Goal: Task Accomplishment & Management: Manage account settings

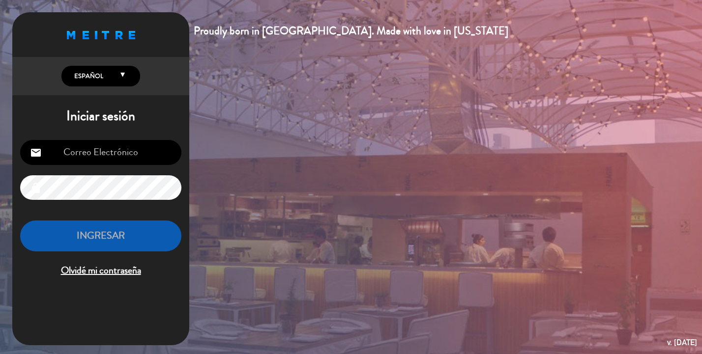
type input "[EMAIL_ADDRESS][DOMAIN_NAME]"
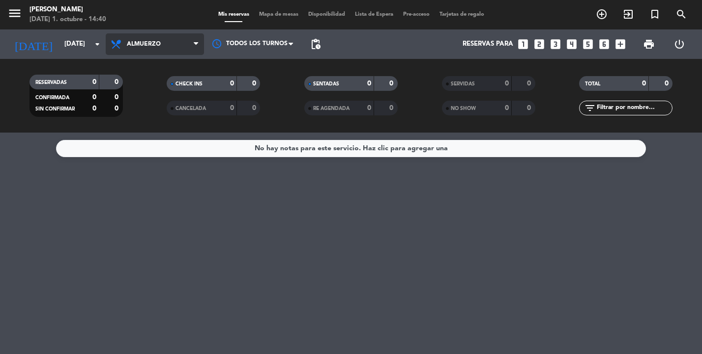
click at [163, 48] on span "Almuerzo" at bounding box center [155, 44] width 98 height 22
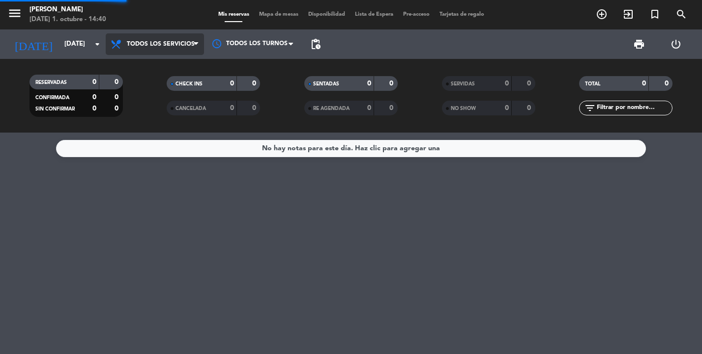
click at [163, 71] on div "menu [PERSON_NAME] [DATE] 1. octubre - 14:40 Mis reservas Mapa de mesas Disponi…" at bounding box center [351, 66] width 702 height 133
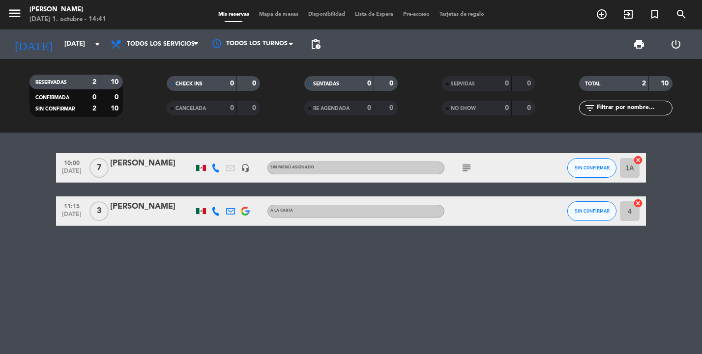
click at [467, 168] on icon "subject" at bounding box center [467, 168] width 12 height 12
click at [247, 168] on icon "headset_mic" at bounding box center [245, 168] width 9 height 9
click at [457, 183] on div "10:00 [DATE] 7 [PERSON_NAME] headset_mic [PERSON_NAME] menú asignado subject SI…" at bounding box center [351, 189] width 590 height 73
click at [99, 45] on icon "arrow_drop_down" at bounding box center [97, 44] width 12 height 12
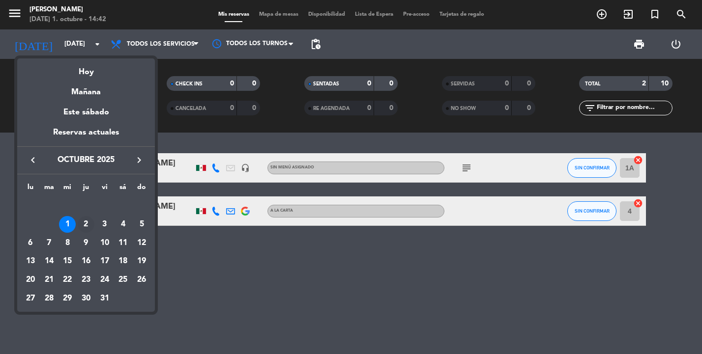
click at [87, 223] on div "2" at bounding box center [86, 224] width 17 height 17
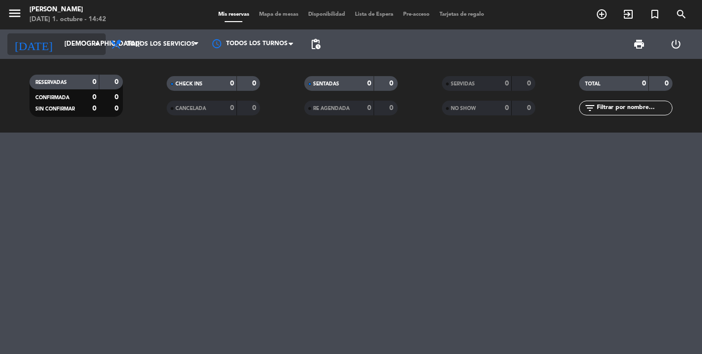
click at [90, 40] on input "[DEMOGRAPHIC_DATA][DATE]" at bounding box center [102, 44] width 86 height 18
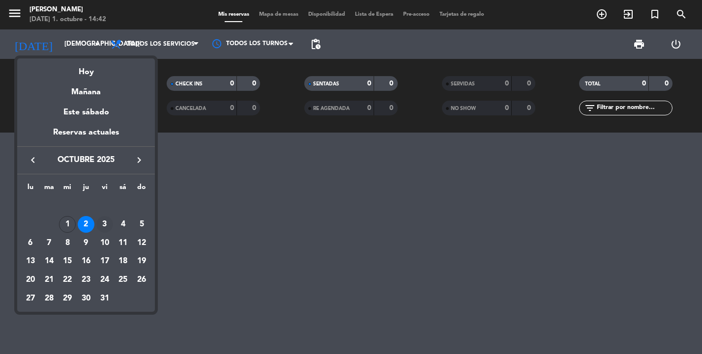
click at [108, 224] on div "3" at bounding box center [104, 224] width 17 height 17
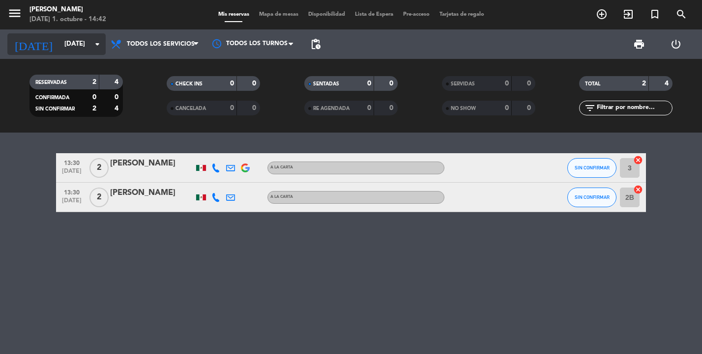
click at [90, 47] on input "[DATE]" at bounding box center [102, 44] width 86 height 18
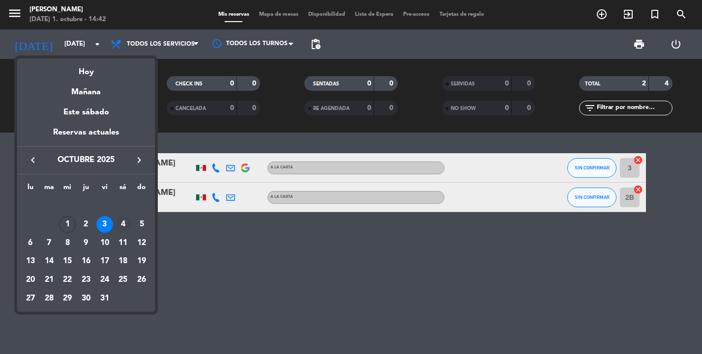
click at [127, 226] on div "4" at bounding box center [123, 224] width 17 height 17
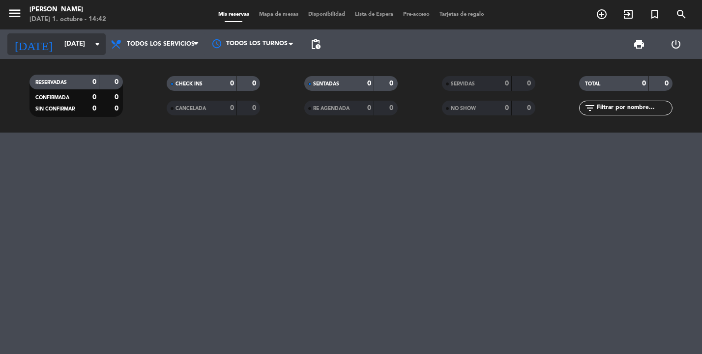
click at [92, 46] on icon "arrow_drop_down" at bounding box center [97, 44] width 12 height 12
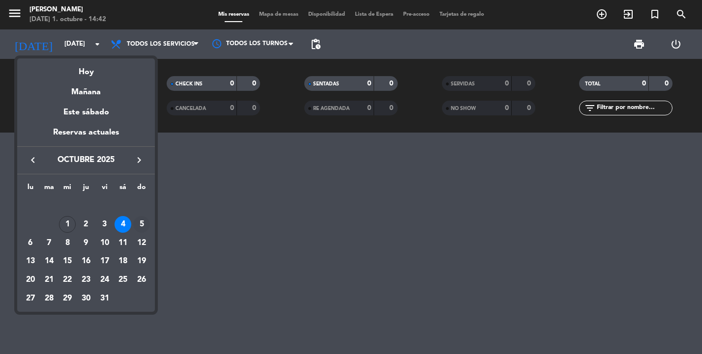
click at [141, 229] on div "5" at bounding box center [141, 224] width 17 height 17
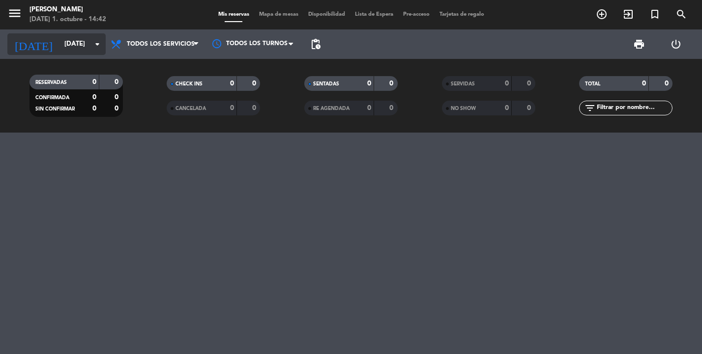
click at [90, 41] on input "[DATE]" at bounding box center [102, 44] width 86 height 18
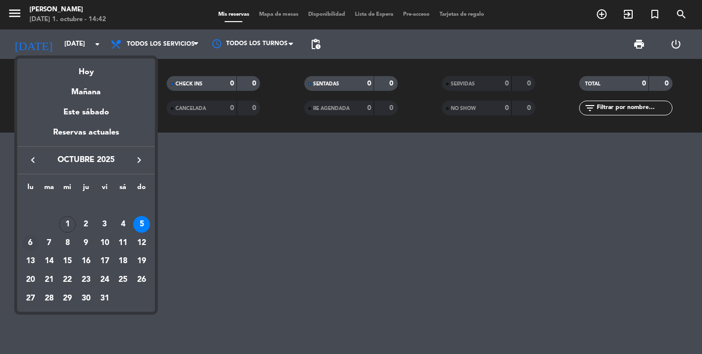
click at [35, 242] on div "6" at bounding box center [30, 243] width 17 height 17
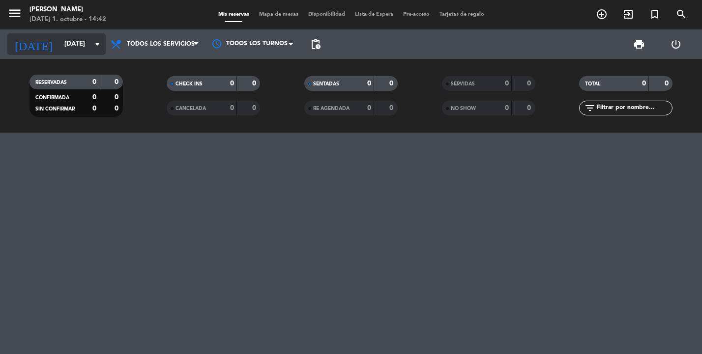
click at [98, 44] on icon "arrow_drop_down" at bounding box center [97, 44] width 12 height 12
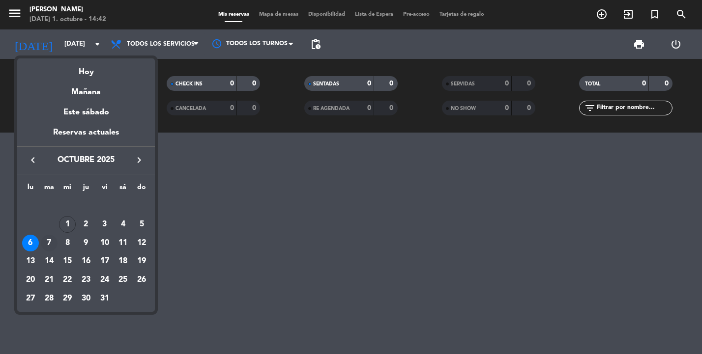
click at [45, 240] on div "7" at bounding box center [49, 243] width 17 height 17
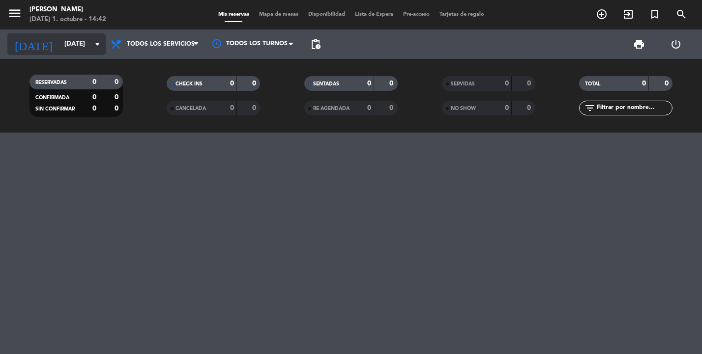
click at [96, 40] on icon "arrow_drop_down" at bounding box center [97, 44] width 12 height 12
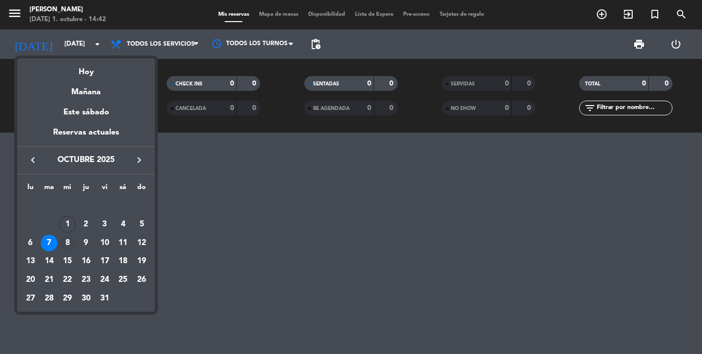
click at [67, 245] on div "8" at bounding box center [67, 243] width 17 height 17
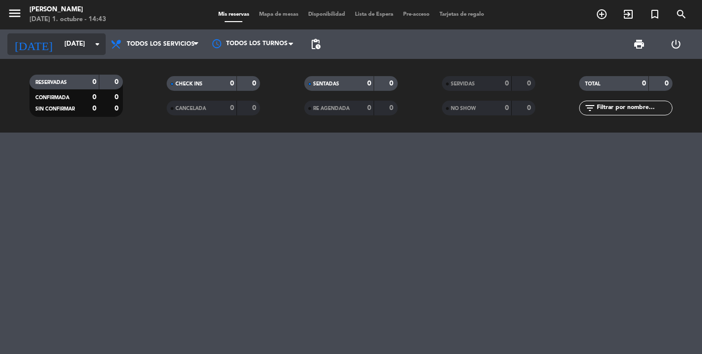
click at [97, 48] on icon "arrow_drop_down" at bounding box center [97, 44] width 12 height 12
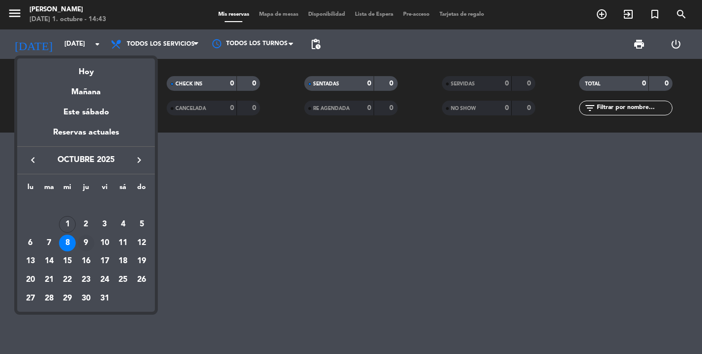
click at [87, 245] on div "9" at bounding box center [86, 243] width 17 height 17
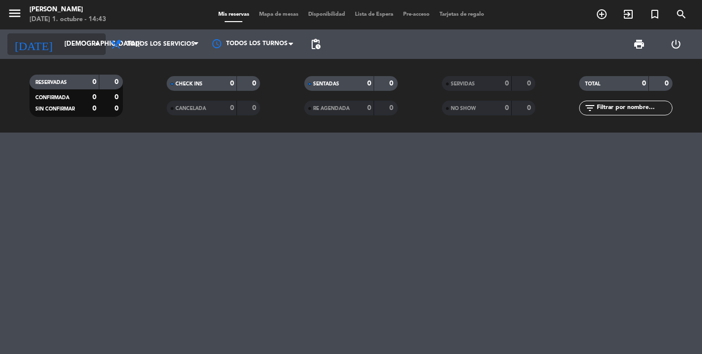
click at [94, 45] on icon "arrow_drop_down" at bounding box center [97, 44] width 12 height 12
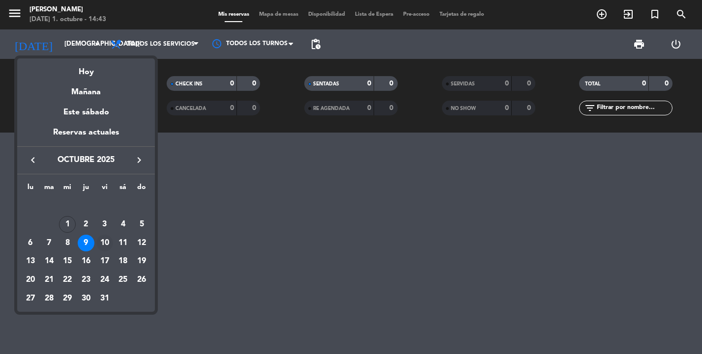
click at [105, 244] on div "10" at bounding box center [104, 243] width 17 height 17
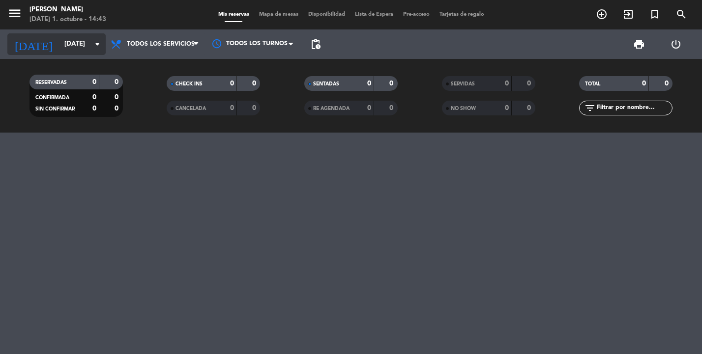
click at [102, 40] on icon "arrow_drop_down" at bounding box center [97, 44] width 12 height 12
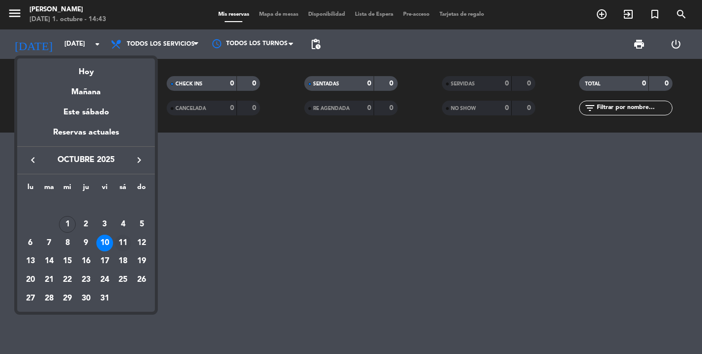
click at [123, 243] on div "11" at bounding box center [123, 243] width 17 height 17
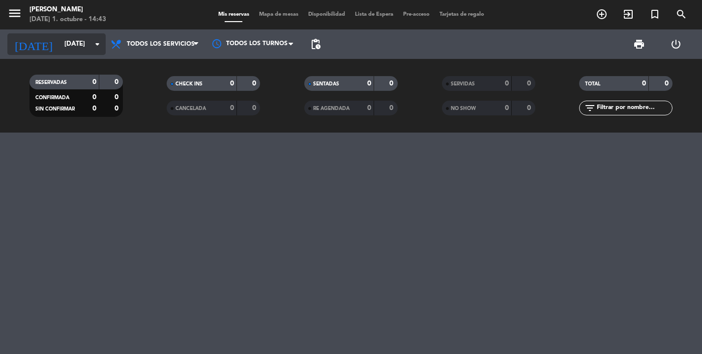
click at [96, 48] on icon "arrow_drop_down" at bounding box center [97, 44] width 12 height 12
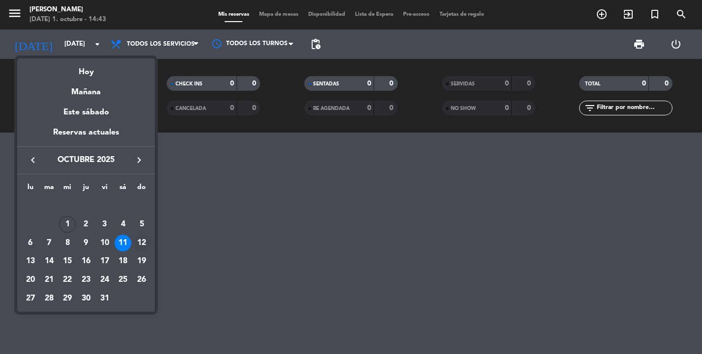
click at [143, 242] on div "12" at bounding box center [141, 243] width 17 height 17
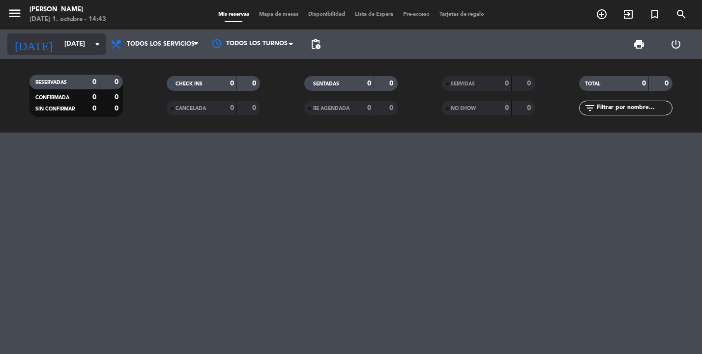
click at [93, 45] on icon "arrow_drop_down" at bounding box center [97, 44] width 12 height 12
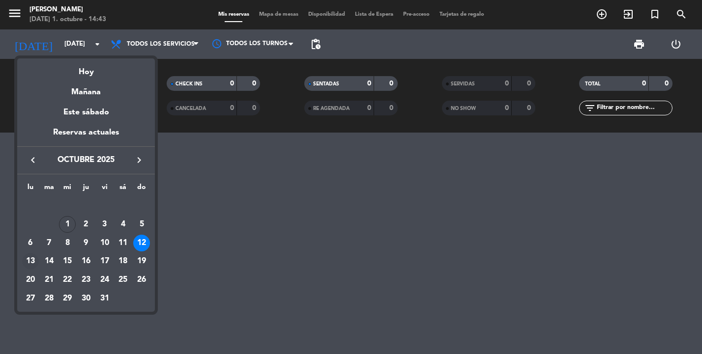
click at [30, 260] on div "13" at bounding box center [30, 261] width 17 height 17
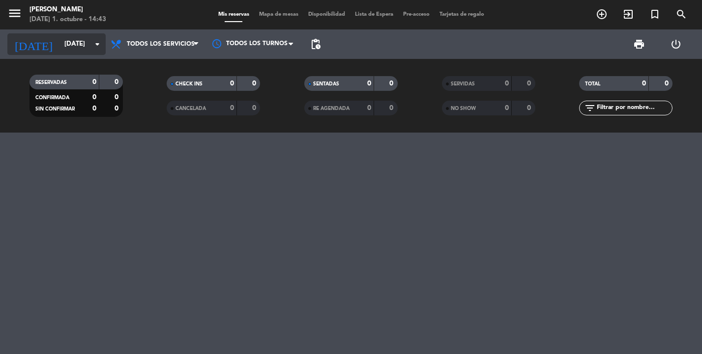
click at [88, 43] on input "[DATE]" at bounding box center [102, 44] width 86 height 18
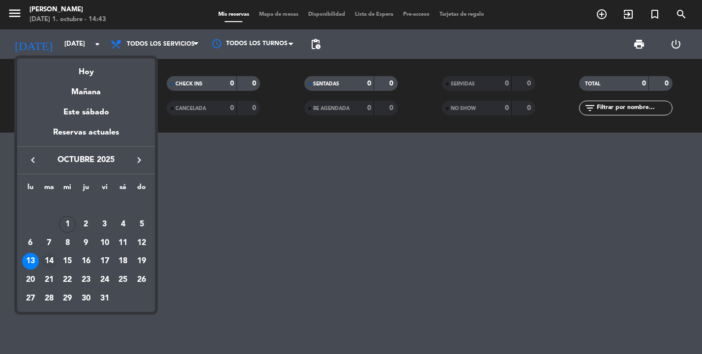
click at [51, 266] on div "14" at bounding box center [49, 261] width 17 height 17
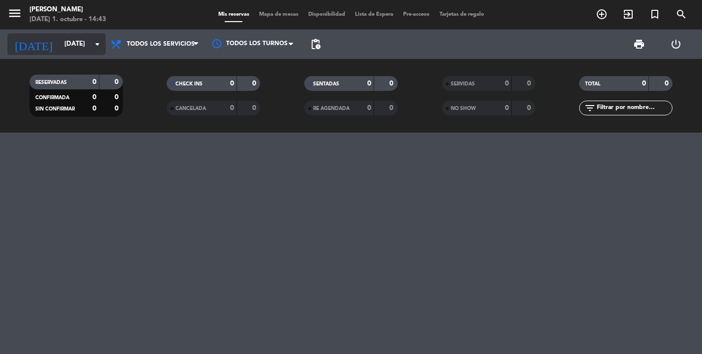
click at [94, 41] on icon "arrow_drop_down" at bounding box center [97, 44] width 12 height 12
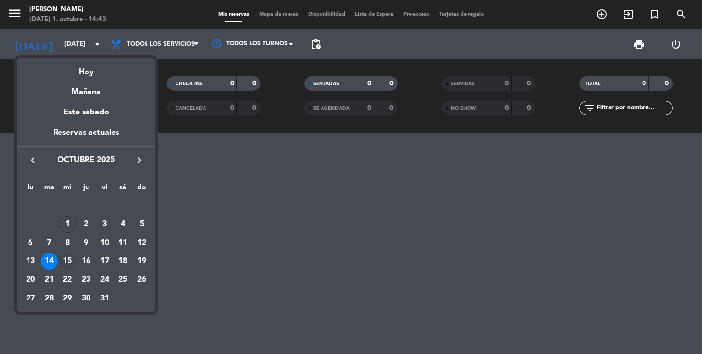
click at [67, 264] on div "15" at bounding box center [67, 261] width 17 height 17
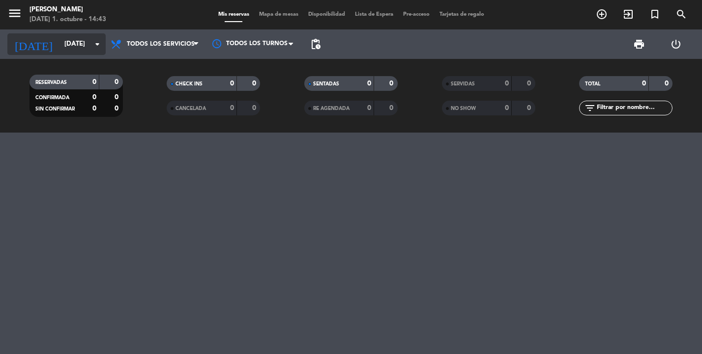
click at [94, 44] on icon "arrow_drop_down" at bounding box center [97, 44] width 12 height 12
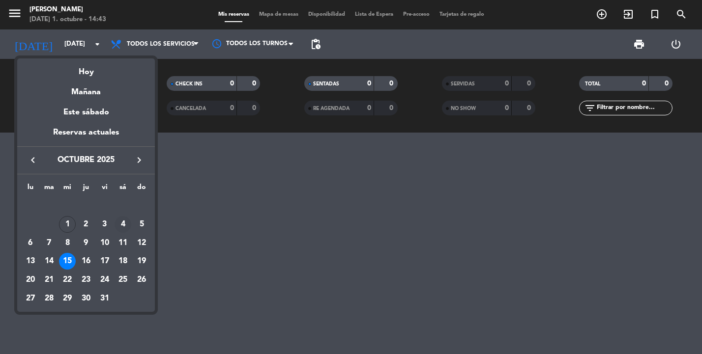
click at [126, 224] on div "4" at bounding box center [123, 224] width 17 height 17
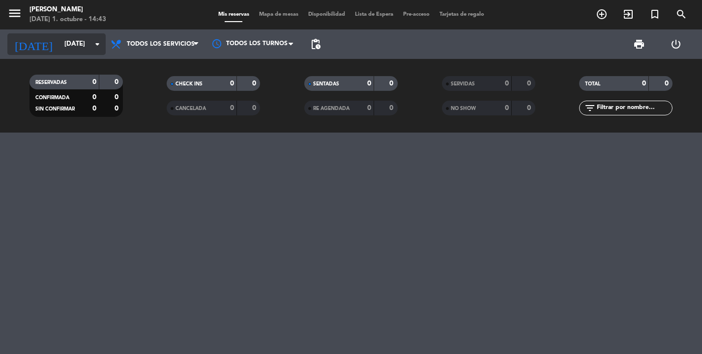
click at [94, 45] on icon "arrow_drop_down" at bounding box center [97, 44] width 12 height 12
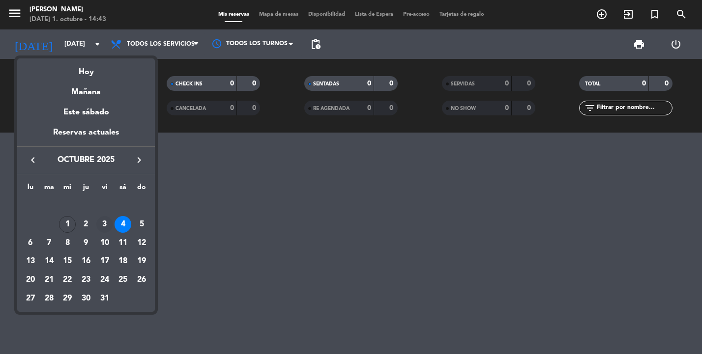
click at [104, 227] on div "3" at bounding box center [104, 224] width 17 height 17
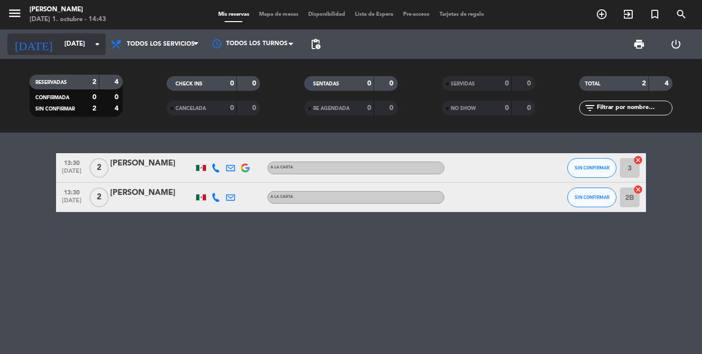
click at [94, 46] on icon "arrow_drop_down" at bounding box center [97, 44] width 12 height 12
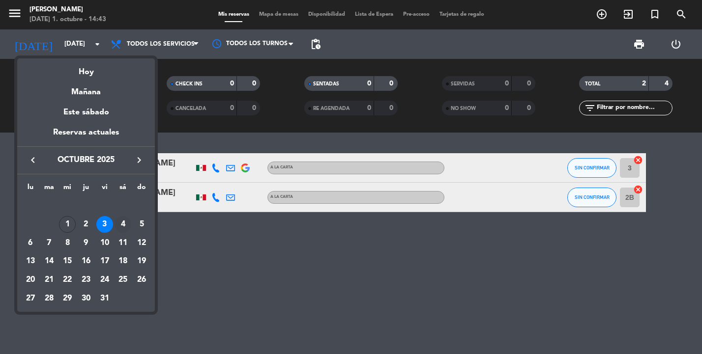
click at [123, 224] on div "4" at bounding box center [123, 224] width 17 height 17
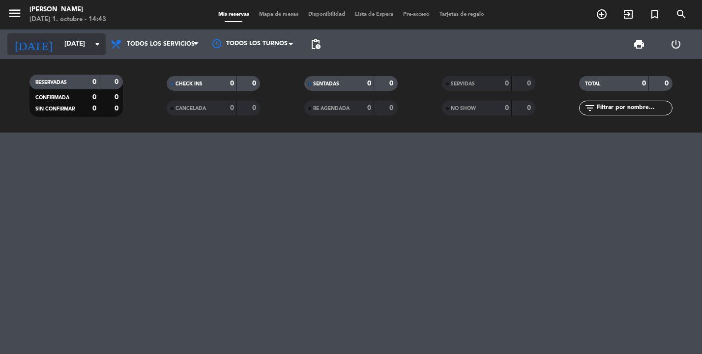
click at [101, 44] on icon "arrow_drop_down" at bounding box center [97, 44] width 12 height 12
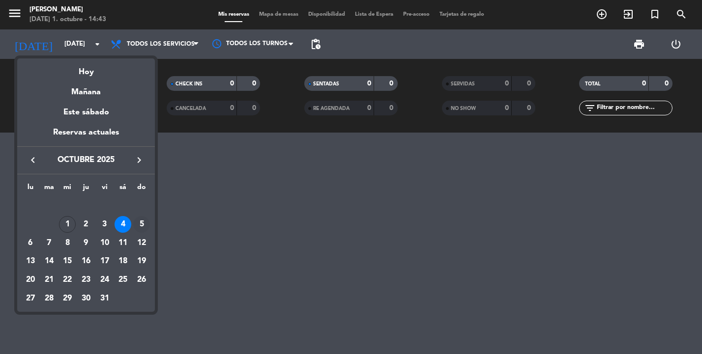
click at [142, 225] on div "5" at bounding box center [141, 224] width 17 height 17
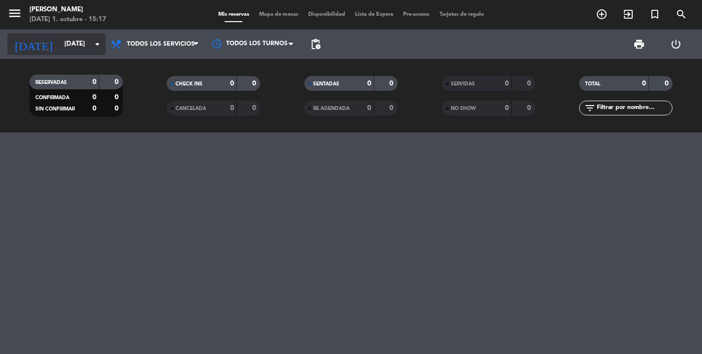
click at [91, 45] on input "[DATE]" at bounding box center [102, 44] width 86 height 18
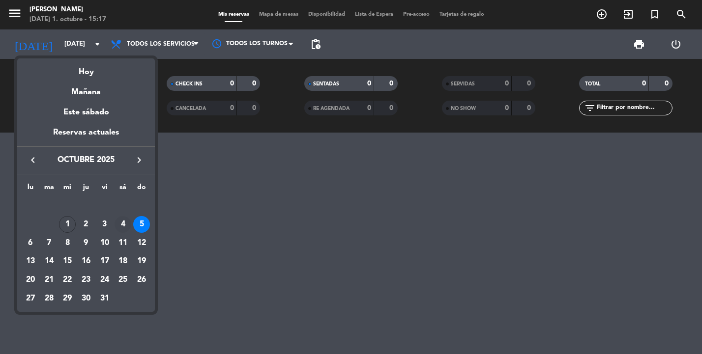
click at [123, 220] on div "4" at bounding box center [123, 224] width 17 height 17
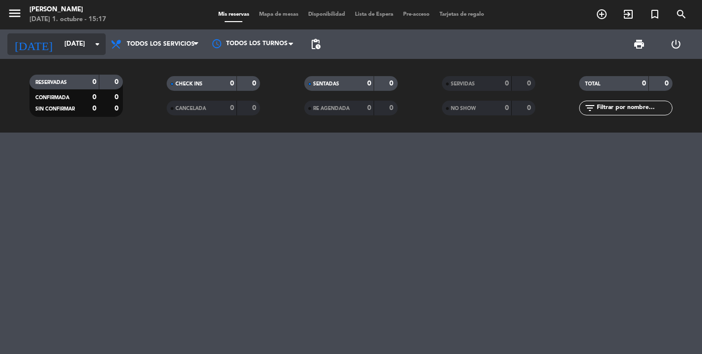
click at [99, 47] on icon "arrow_drop_down" at bounding box center [97, 44] width 12 height 12
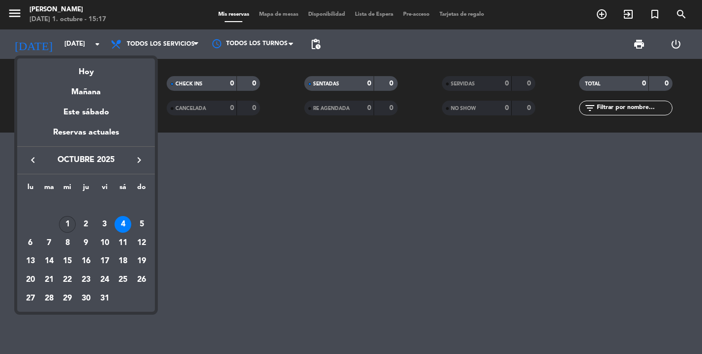
click at [68, 227] on div "1" at bounding box center [67, 224] width 17 height 17
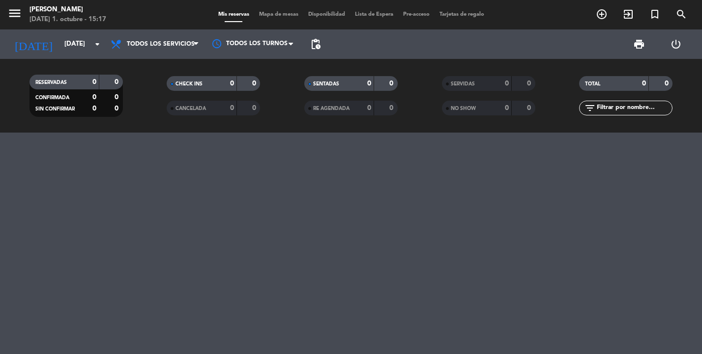
type input "[DATE]"
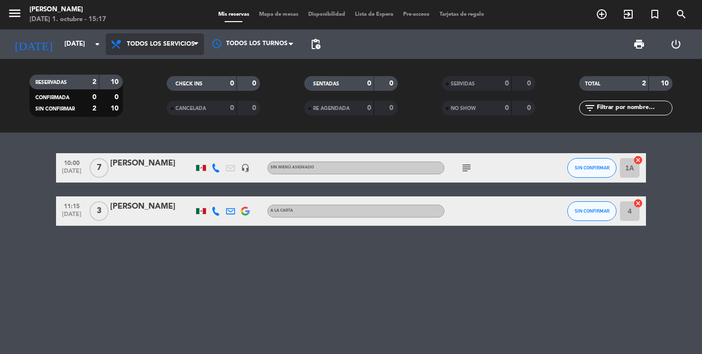
click at [180, 48] on span "Todos los servicios" at bounding box center [161, 44] width 68 height 7
click at [179, 61] on div "menu [PERSON_NAME] [DATE] 1. octubre - 15:17 Mis reservas Mapa de mesas Disponi…" at bounding box center [351, 66] width 702 height 133
